Goal: Find specific page/section: Find specific page/section

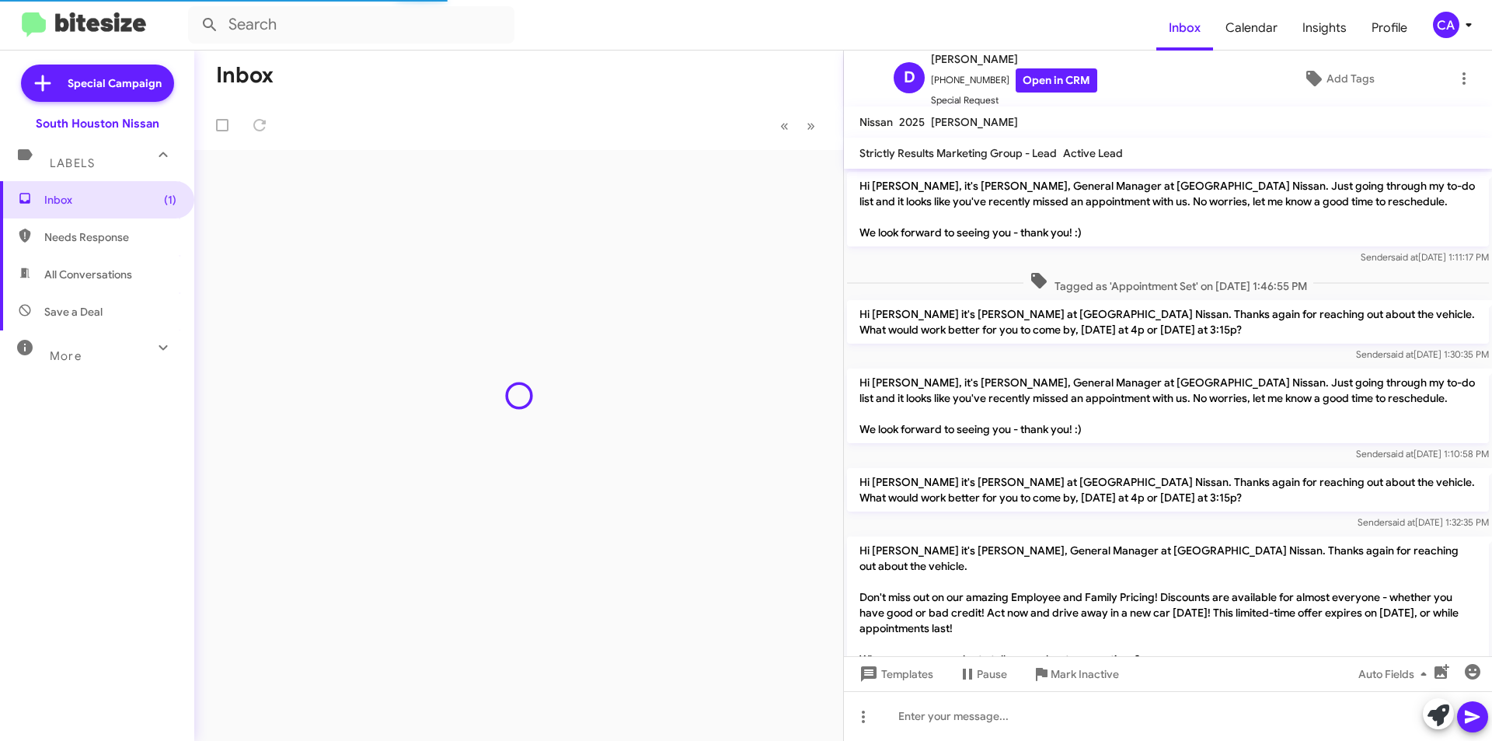
scroll to position [537, 0]
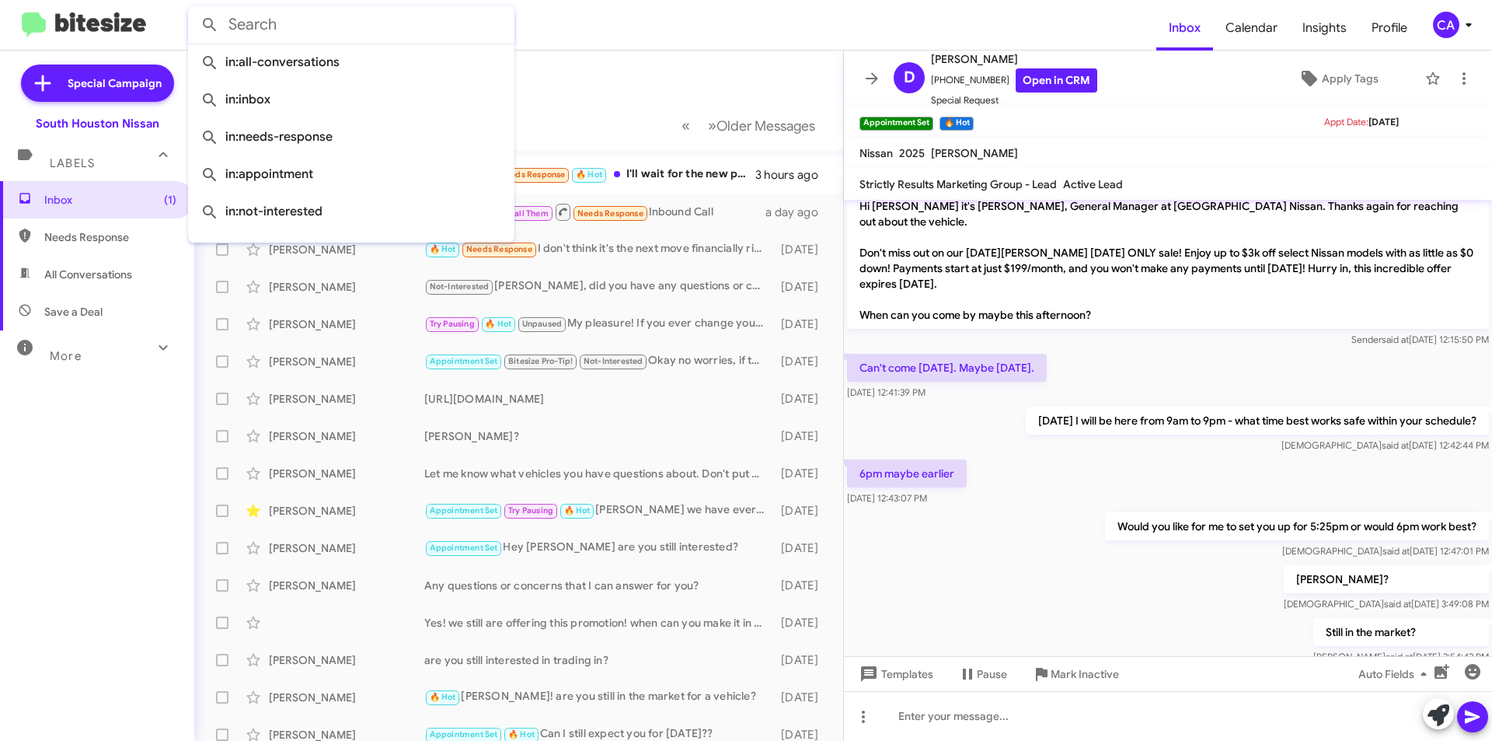
click at [375, 33] on input "text" at bounding box center [351, 24] width 326 height 37
paste input "[PHONE_NUMBER]"
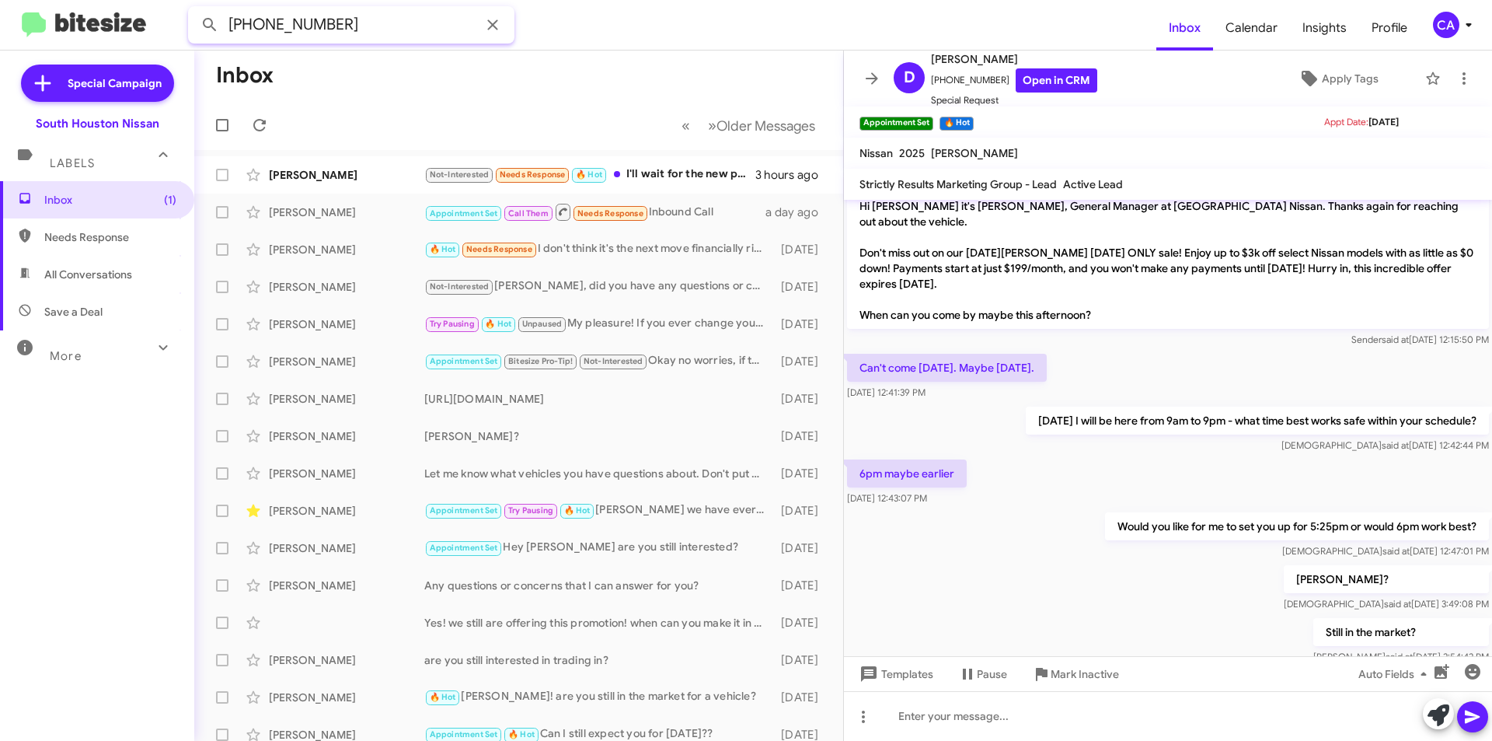
type input "[PHONE_NUMBER]"
click at [194, 9] on button at bounding box center [209, 24] width 31 height 31
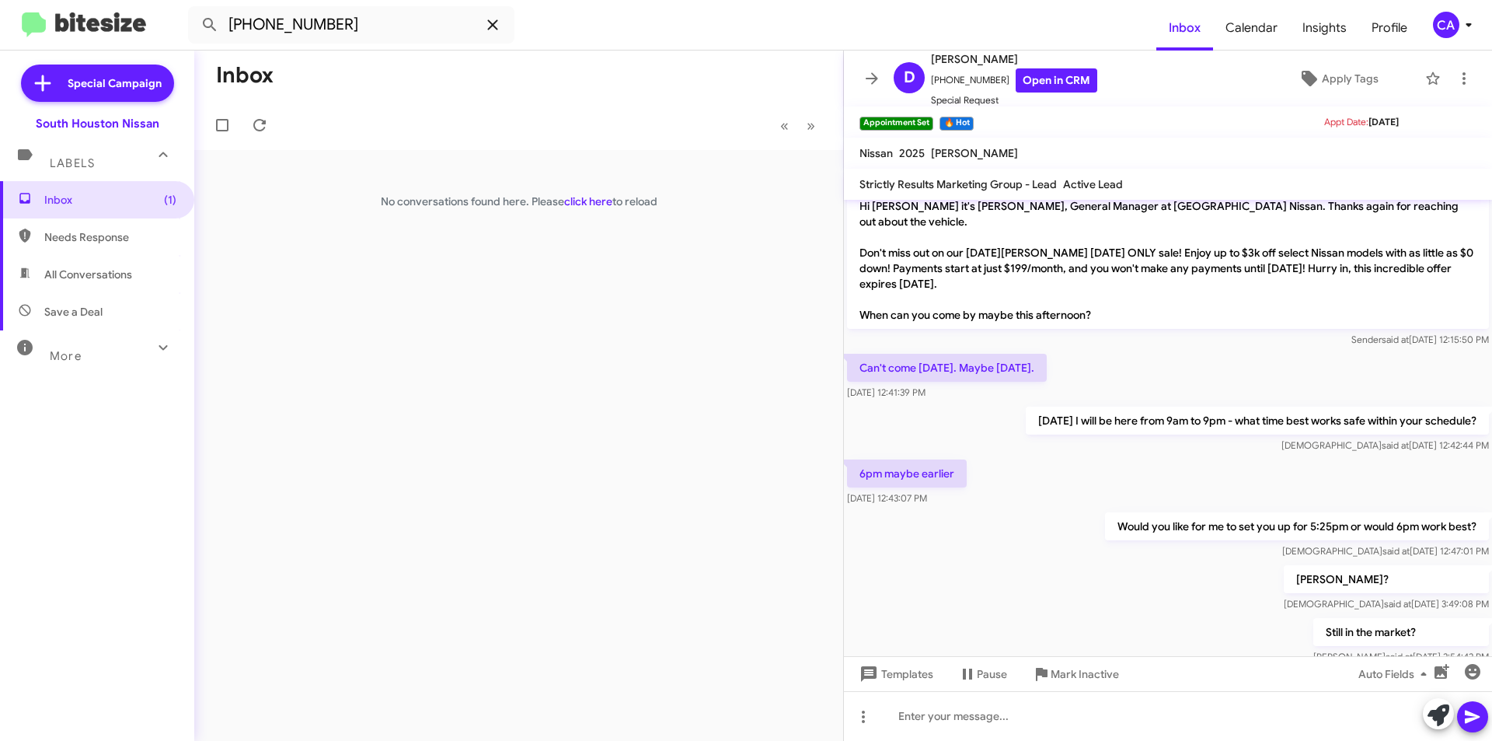
click at [482, 28] on span at bounding box center [492, 25] width 31 height 19
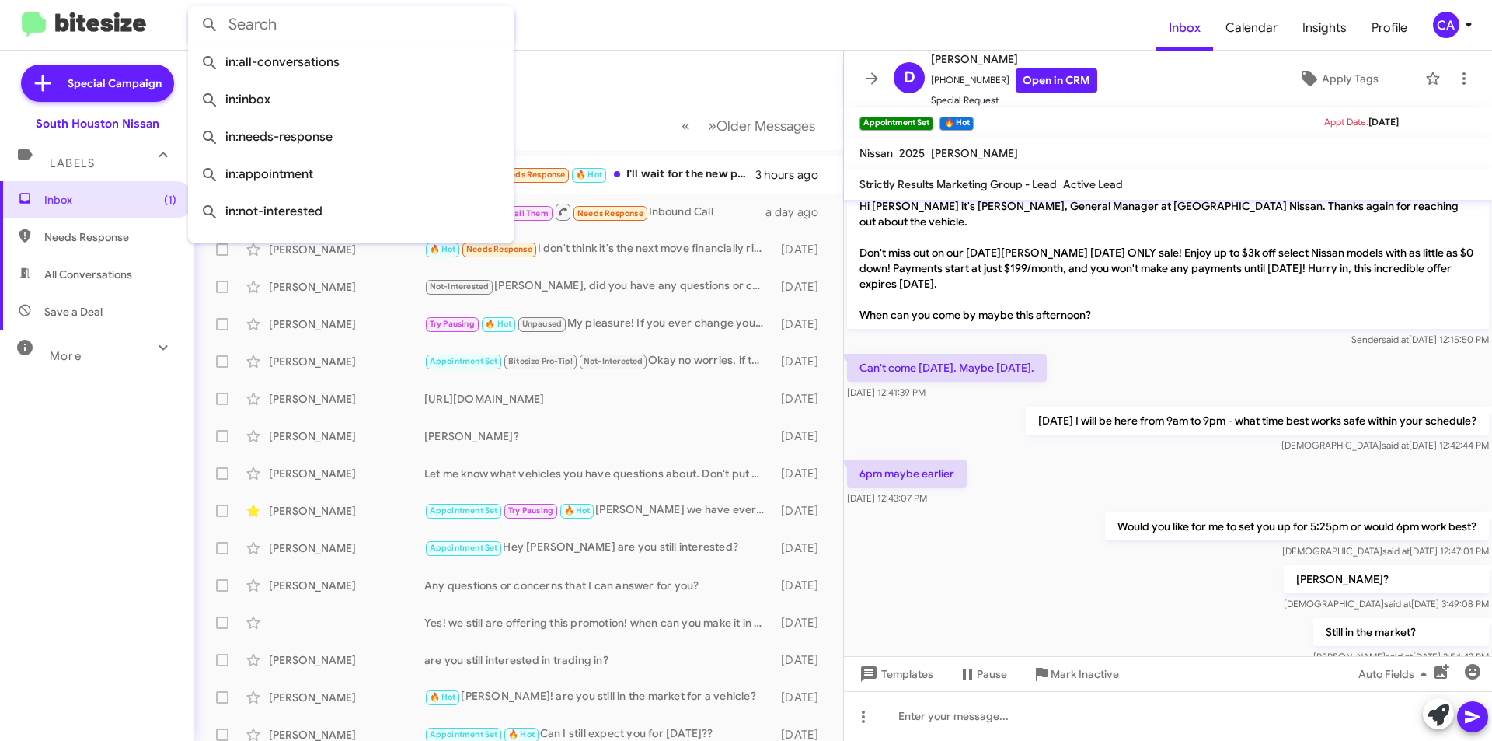
click at [641, 72] on mat-toolbar-row "Inbox" at bounding box center [518, 76] width 649 height 50
